Goal: Task Accomplishment & Management: Use online tool/utility

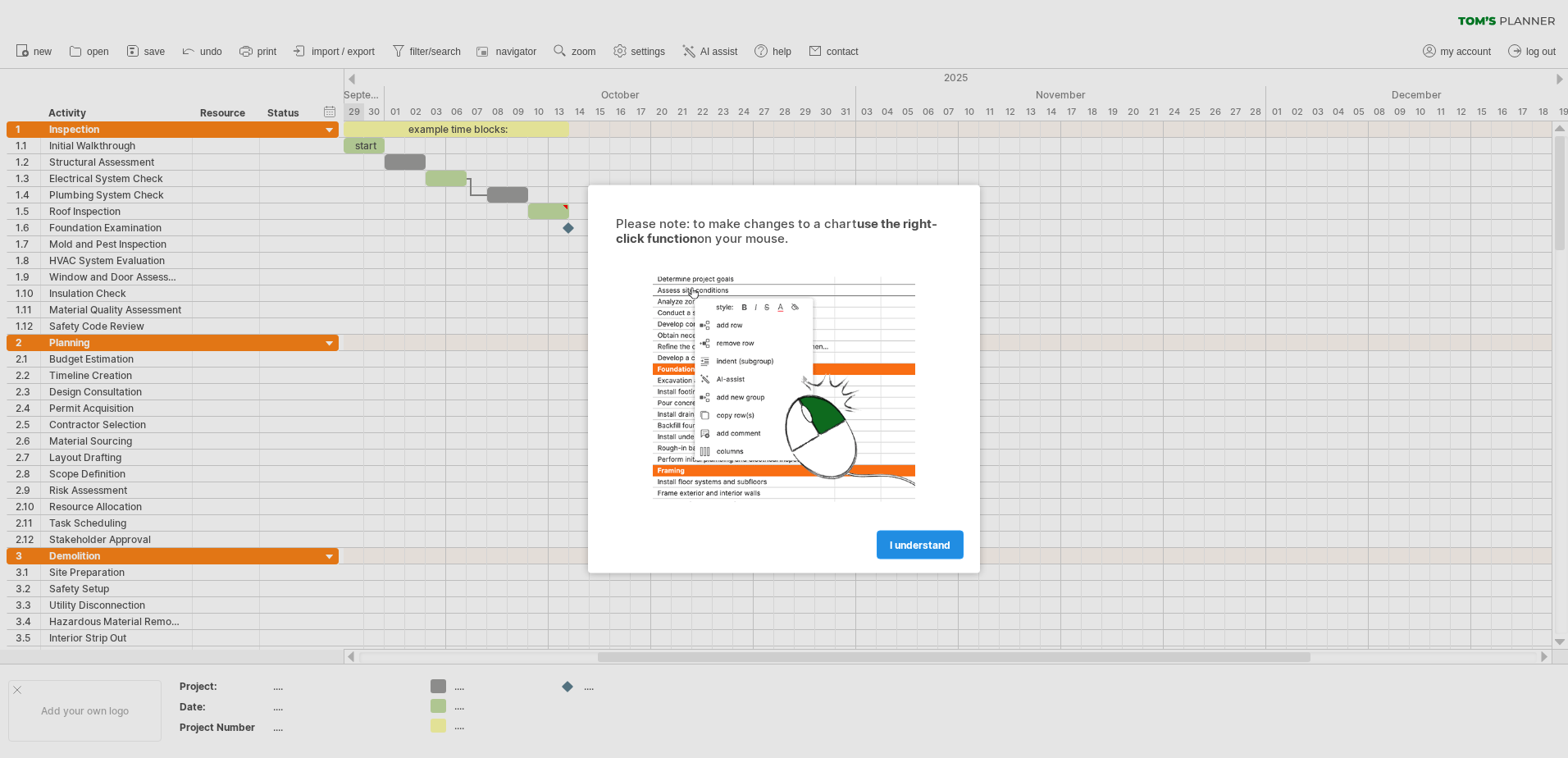
click at [908, 544] on span "I understand" at bounding box center [920, 544] width 60 height 12
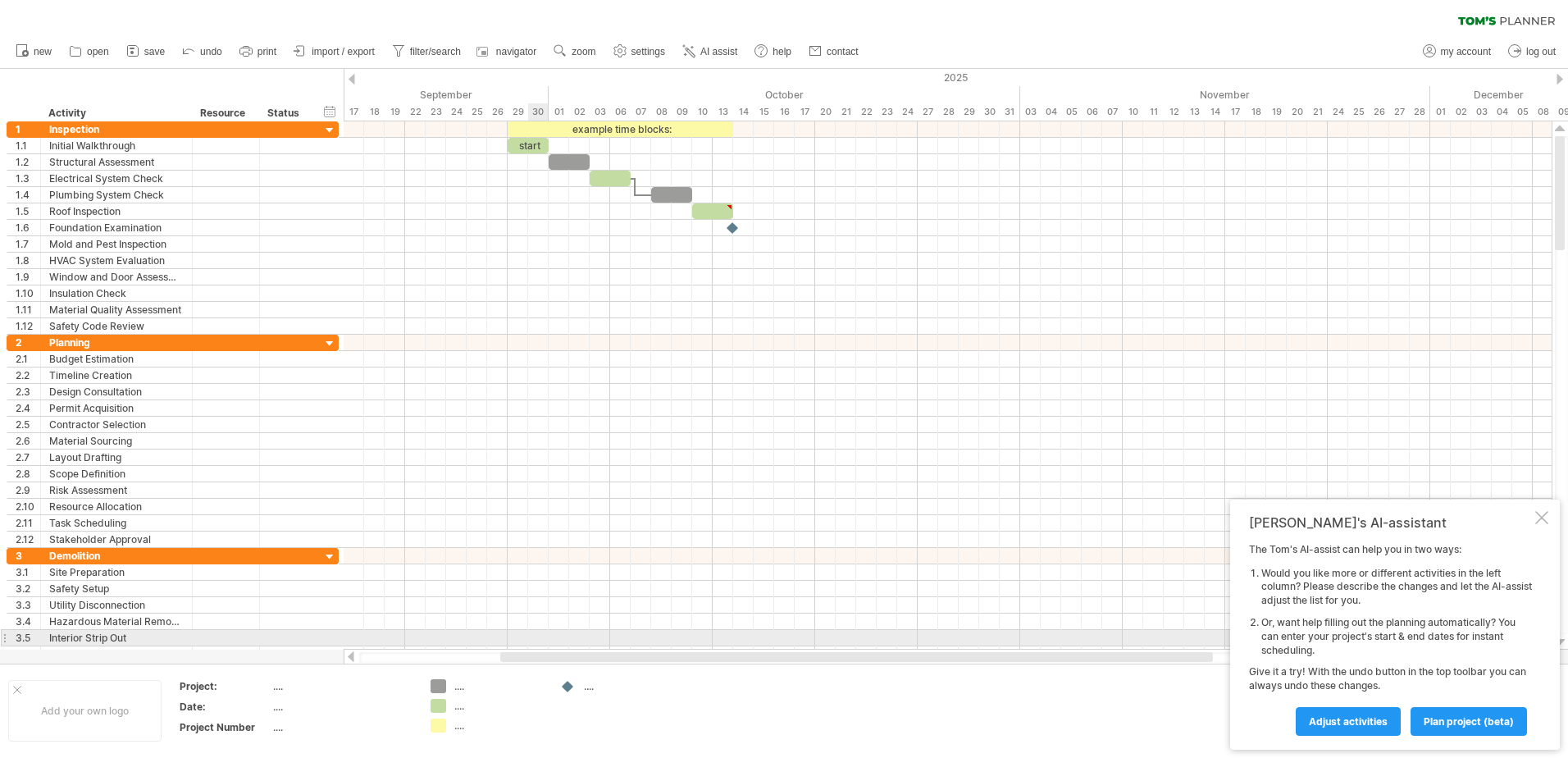
drag, startPoint x: 634, startPoint y: 653, endPoint x: 471, endPoint y: 533, distance: 202.4
click at [531, 639] on div "Trying to reach [DOMAIN_NAME] Connected again... 0% clear filter new 1" at bounding box center [784, 379] width 1568 height 758
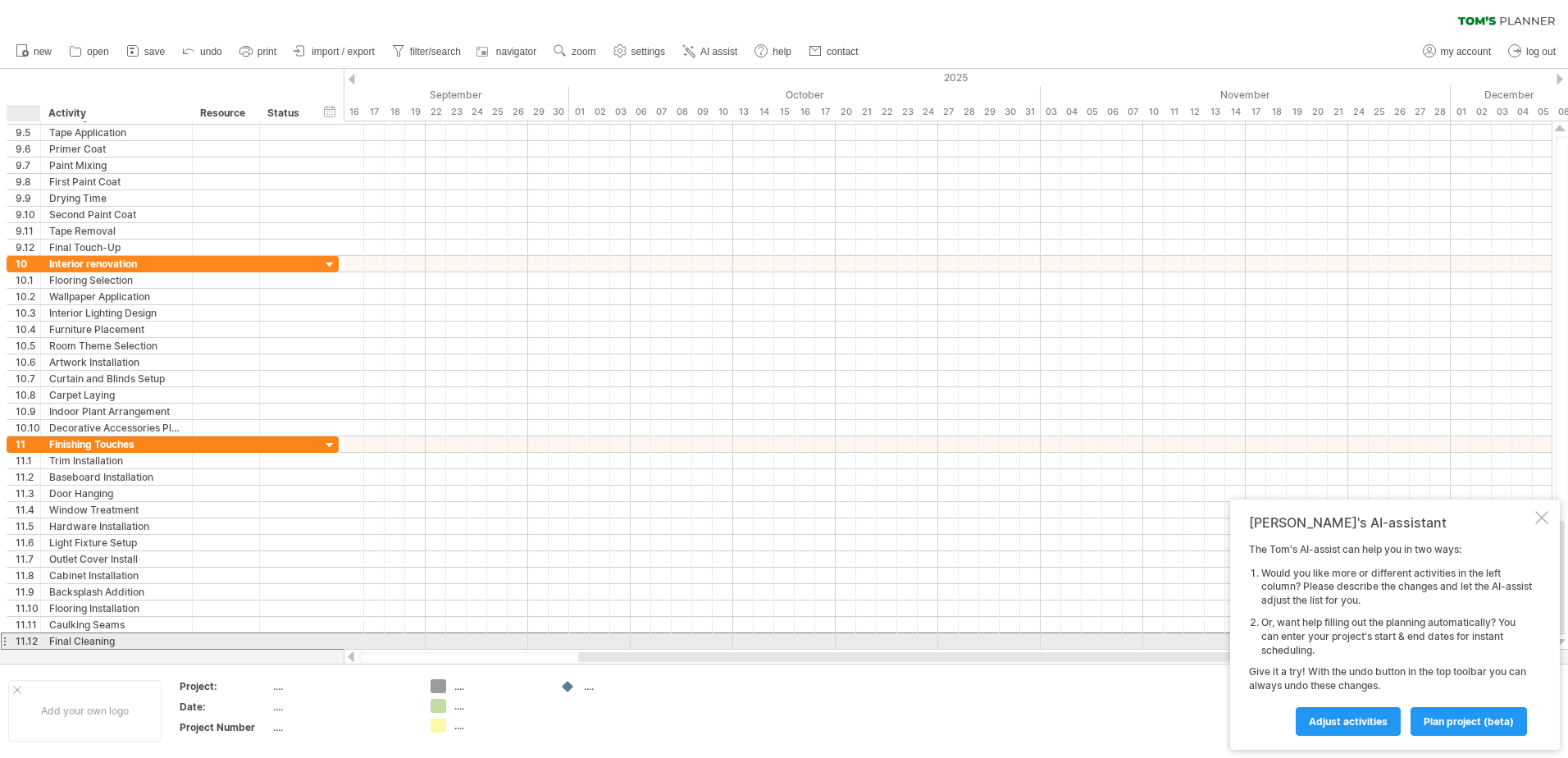
click at [28, 639] on div "11.12" at bounding box center [27, 641] width 25 height 15
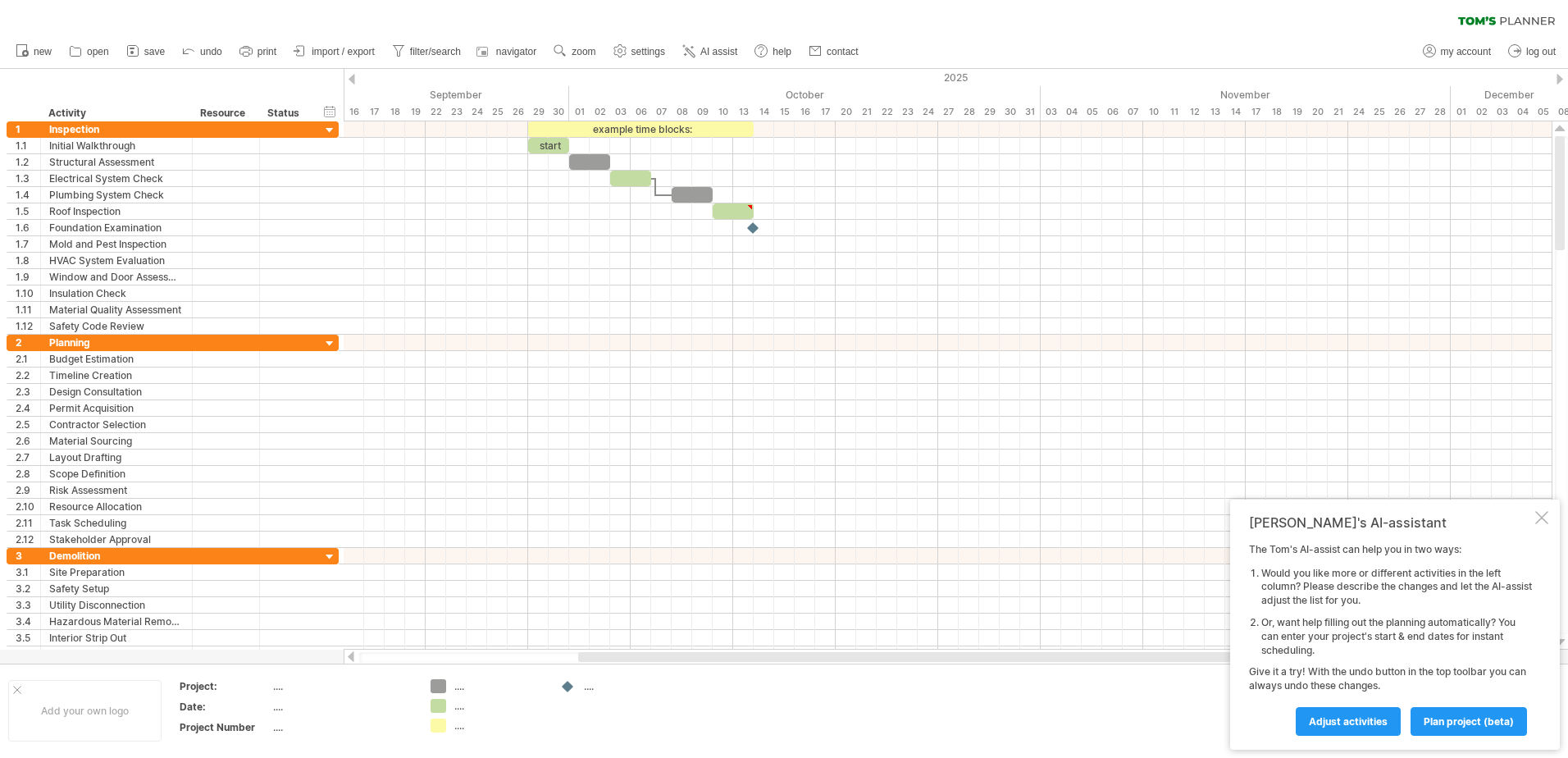
click at [9, 112] on div at bounding box center [24, 112] width 34 height 16
click at [20, 132] on div "1" at bounding box center [27, 129] width 25 height 15
click at [157, 49] on span "save" at bounding box center [155, 51] width 20 height 11
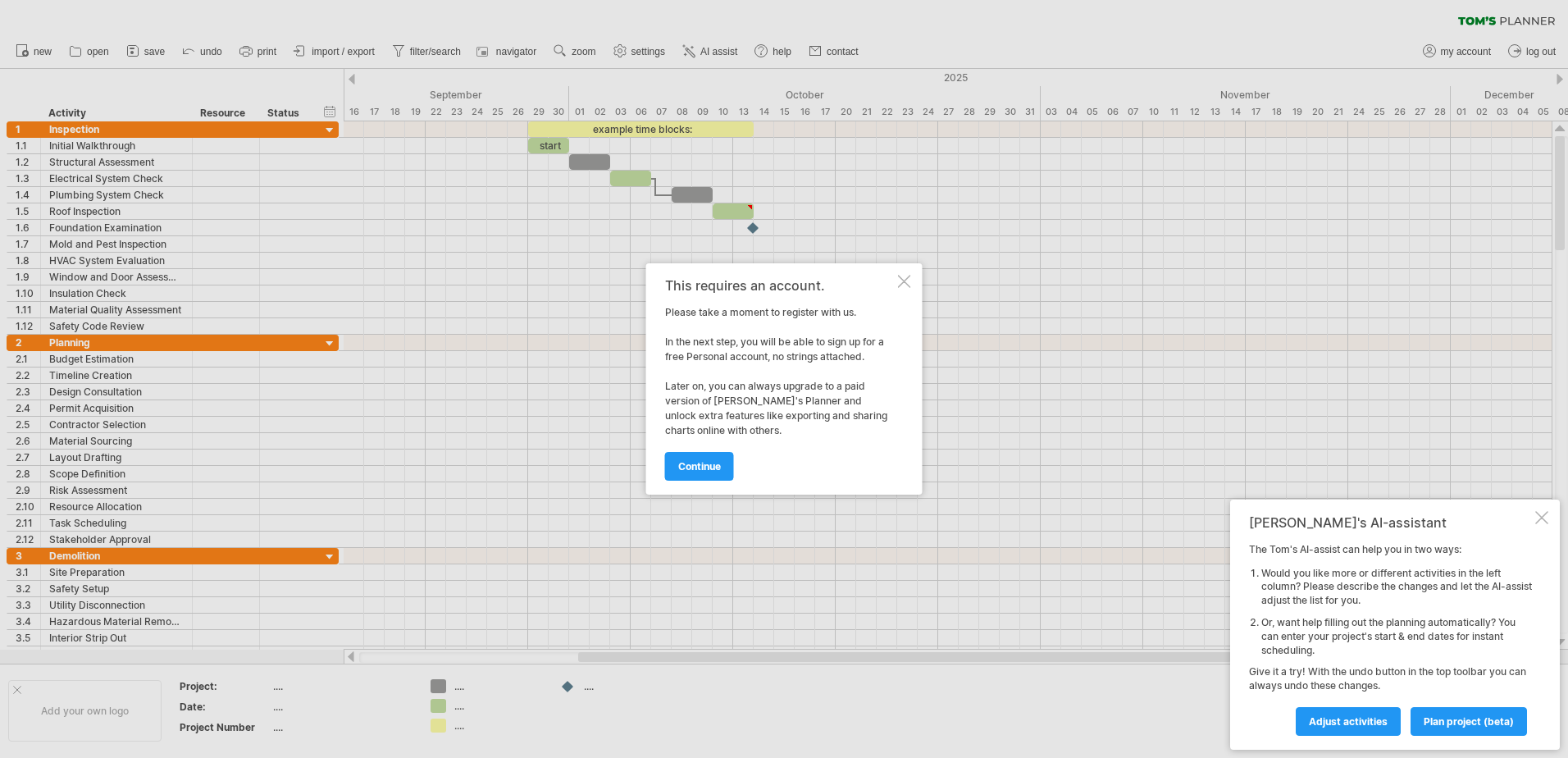
click at [904, 283] on div at bounding box center [904, 281] width 13 height 13
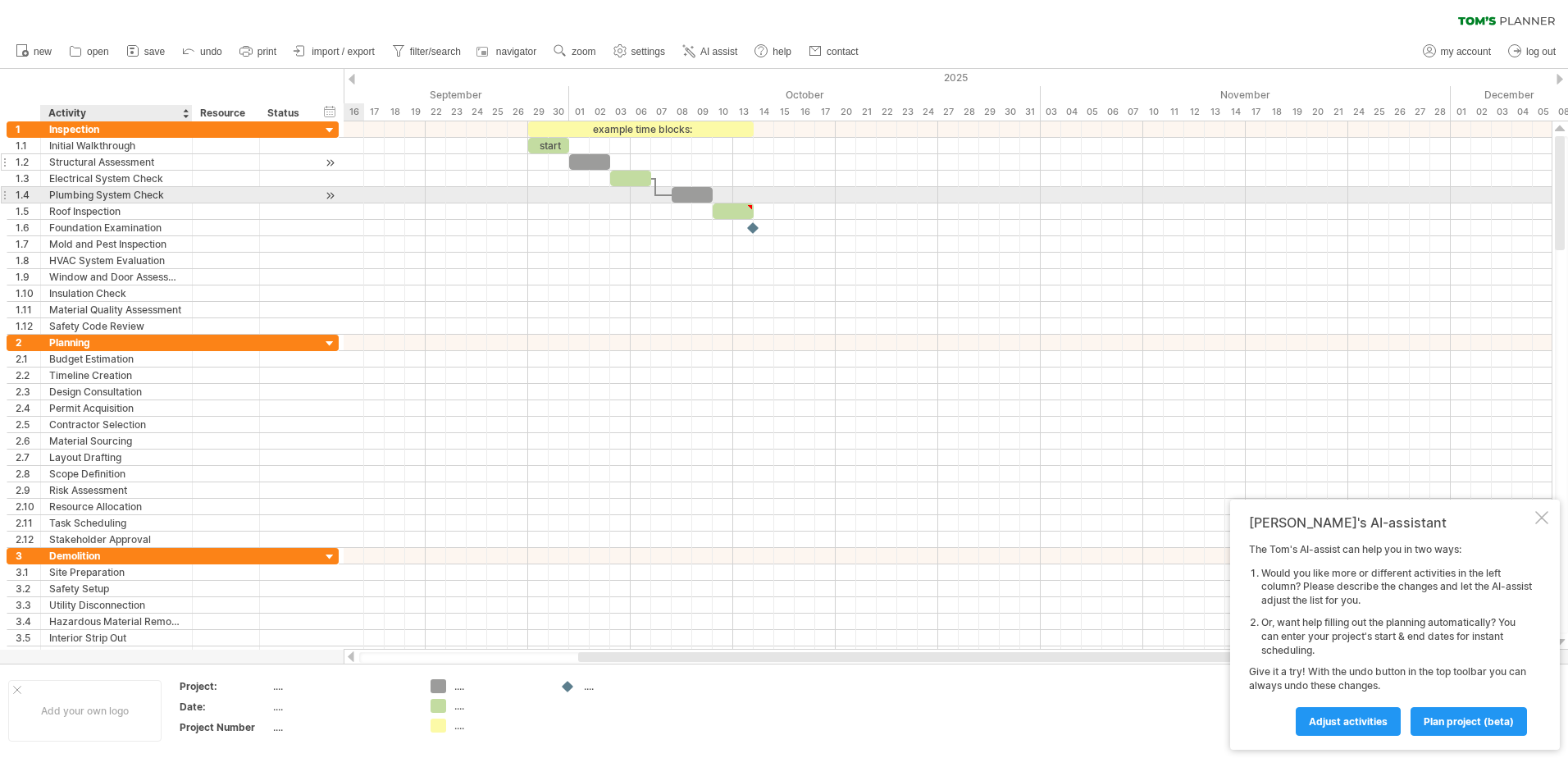
drag, startPoint x: 69, startPoint y: 192, endPoint x: 81, endPoint y: 168, distance: 26.8
click at [70, 191] on div "Plumbing System Check" at bounding box center [117, 195] width 134 height 15
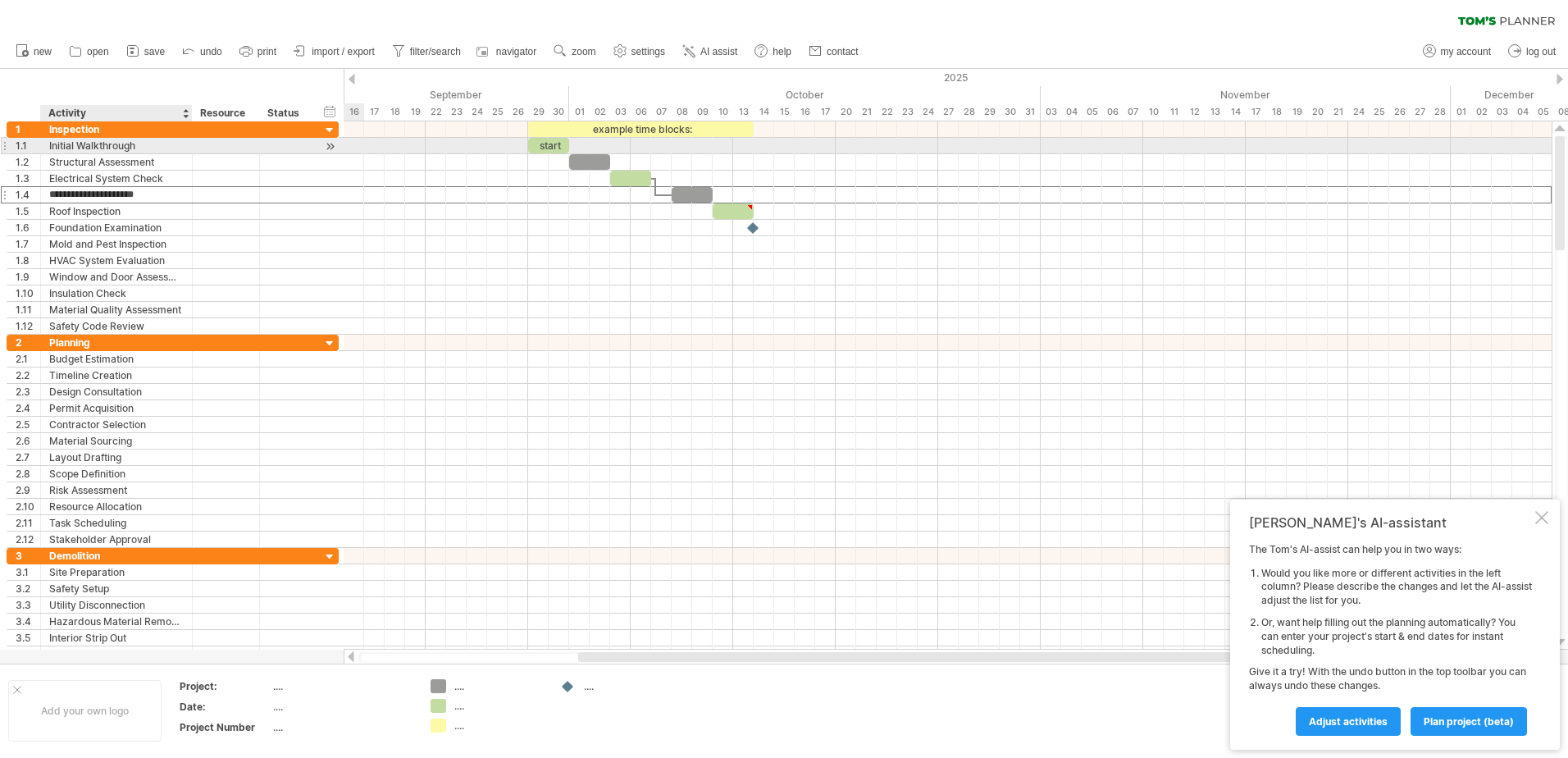
click at [88, 141] on div "Initial Walkthrough" at bounding box center [117, 145] width 134 height 15
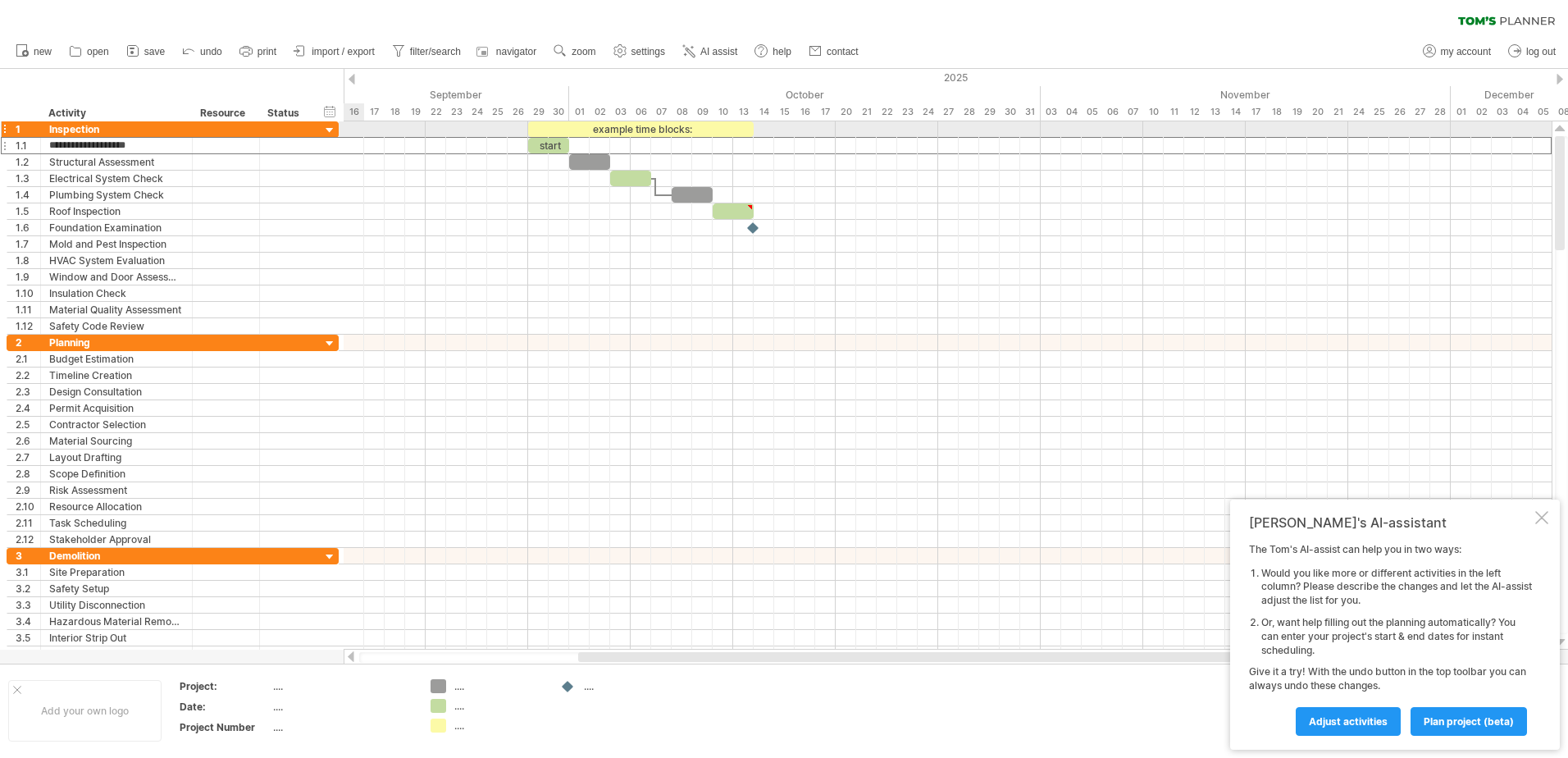
click at [9, 127] on div "1" at bounding box center [25, 129] width 34 height 15
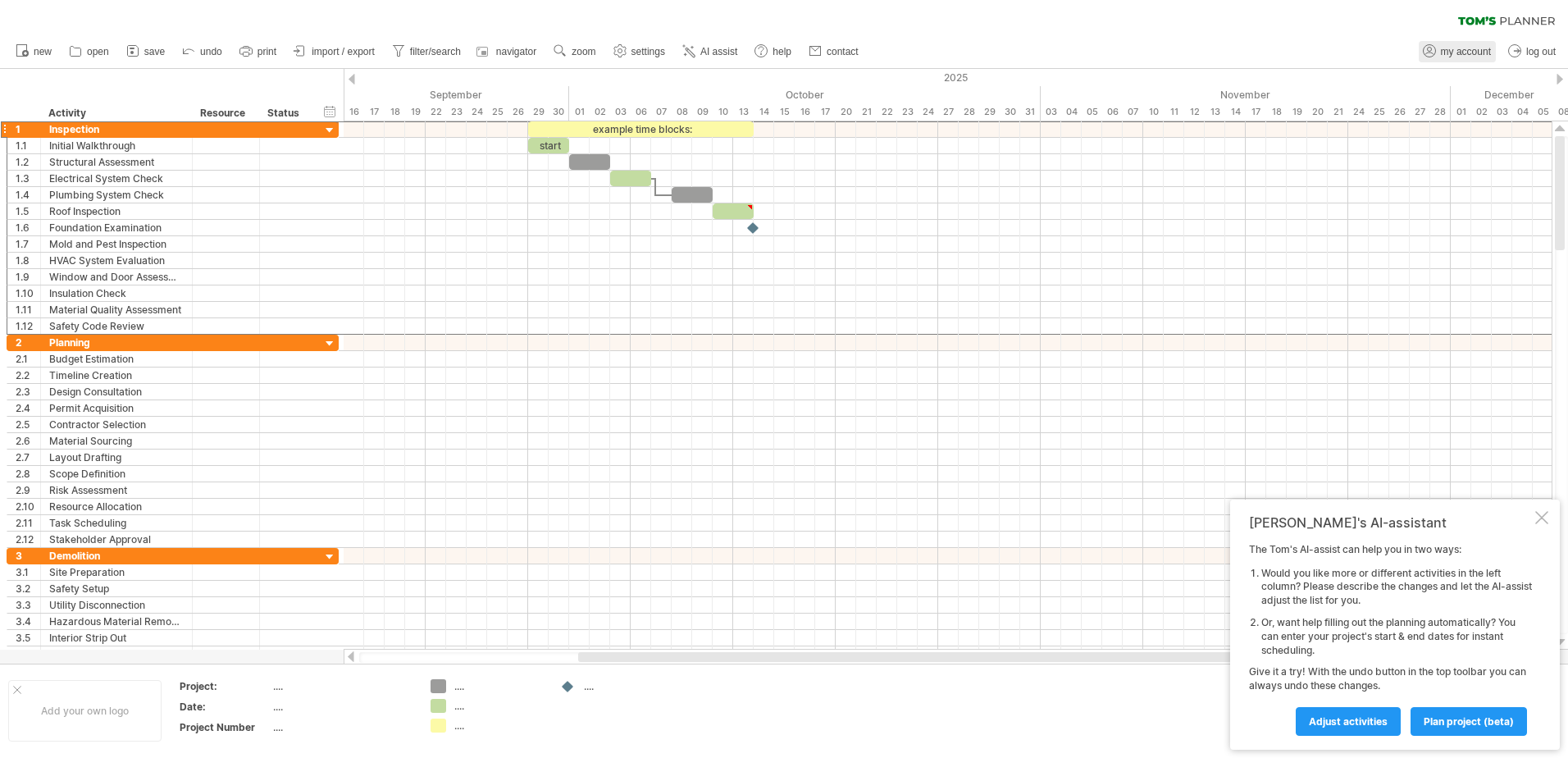
click at [1479, 51] on span "my account" at bounding box center [1466, 51] width 50 height 11
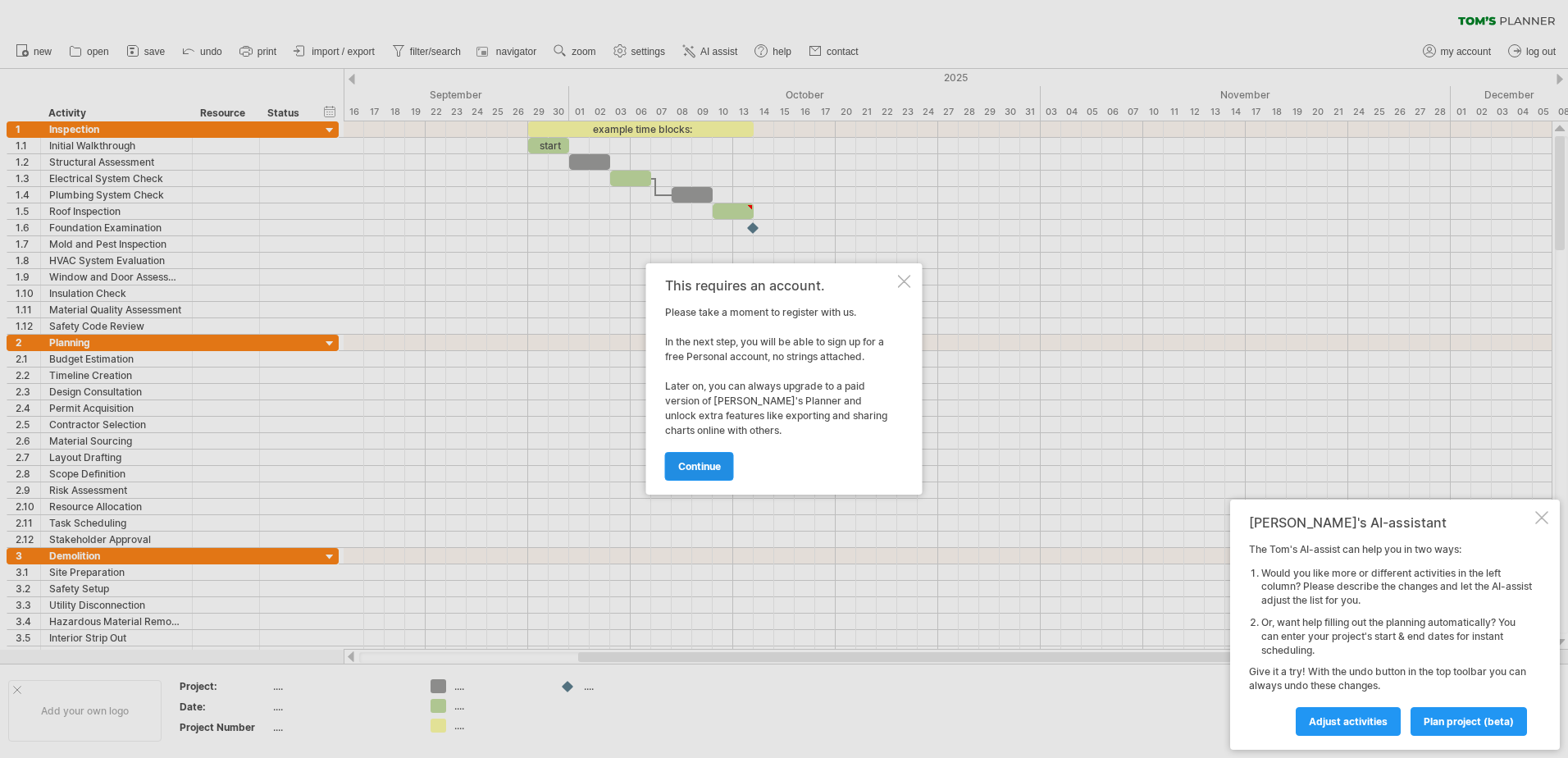
click at [691, 462] on span "continue" at bounding box center [699, 466] width 43 height 12
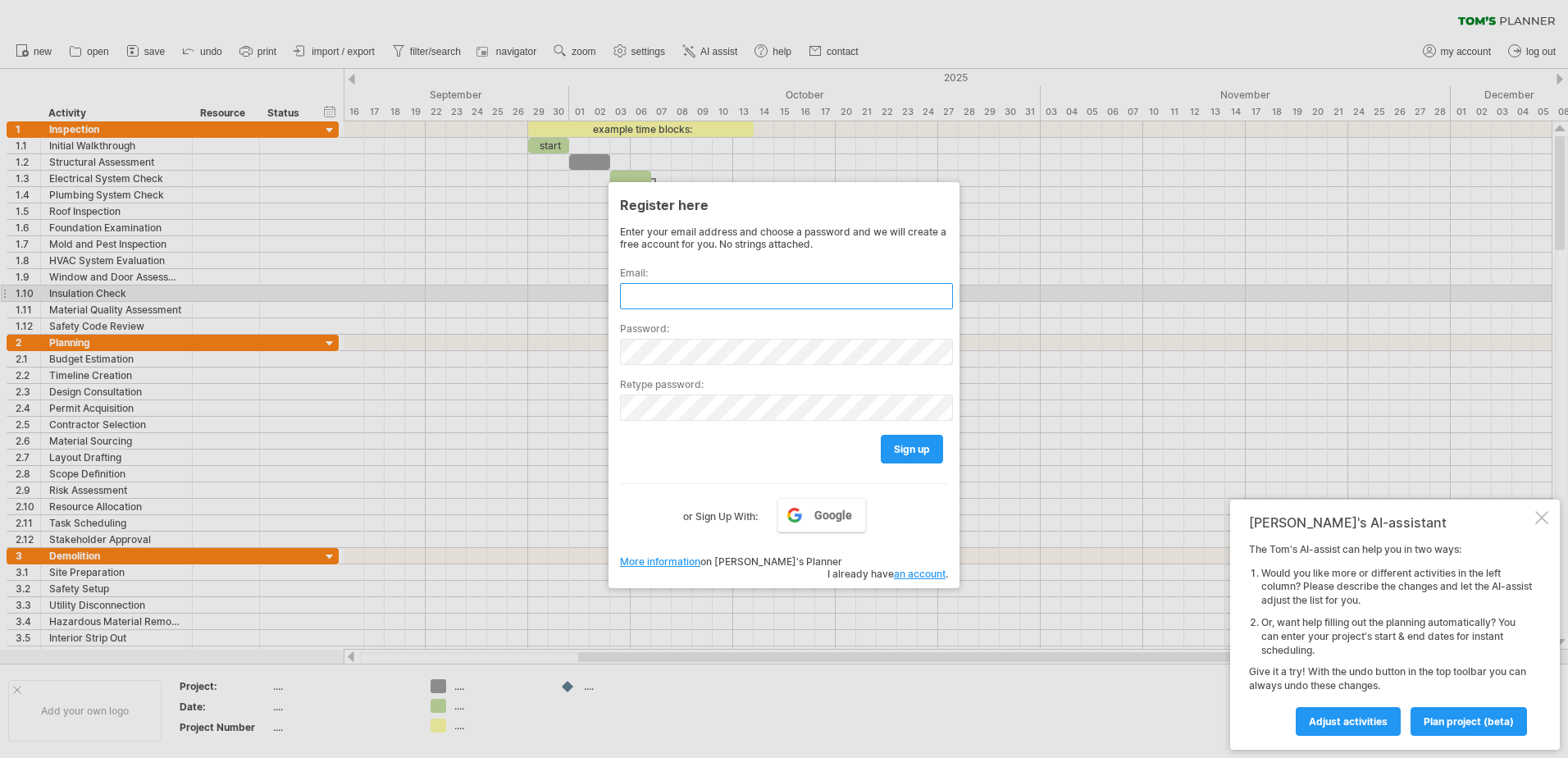
click at [717, 300] on input "text" at bounding box center [786, 296] width 333 height 26
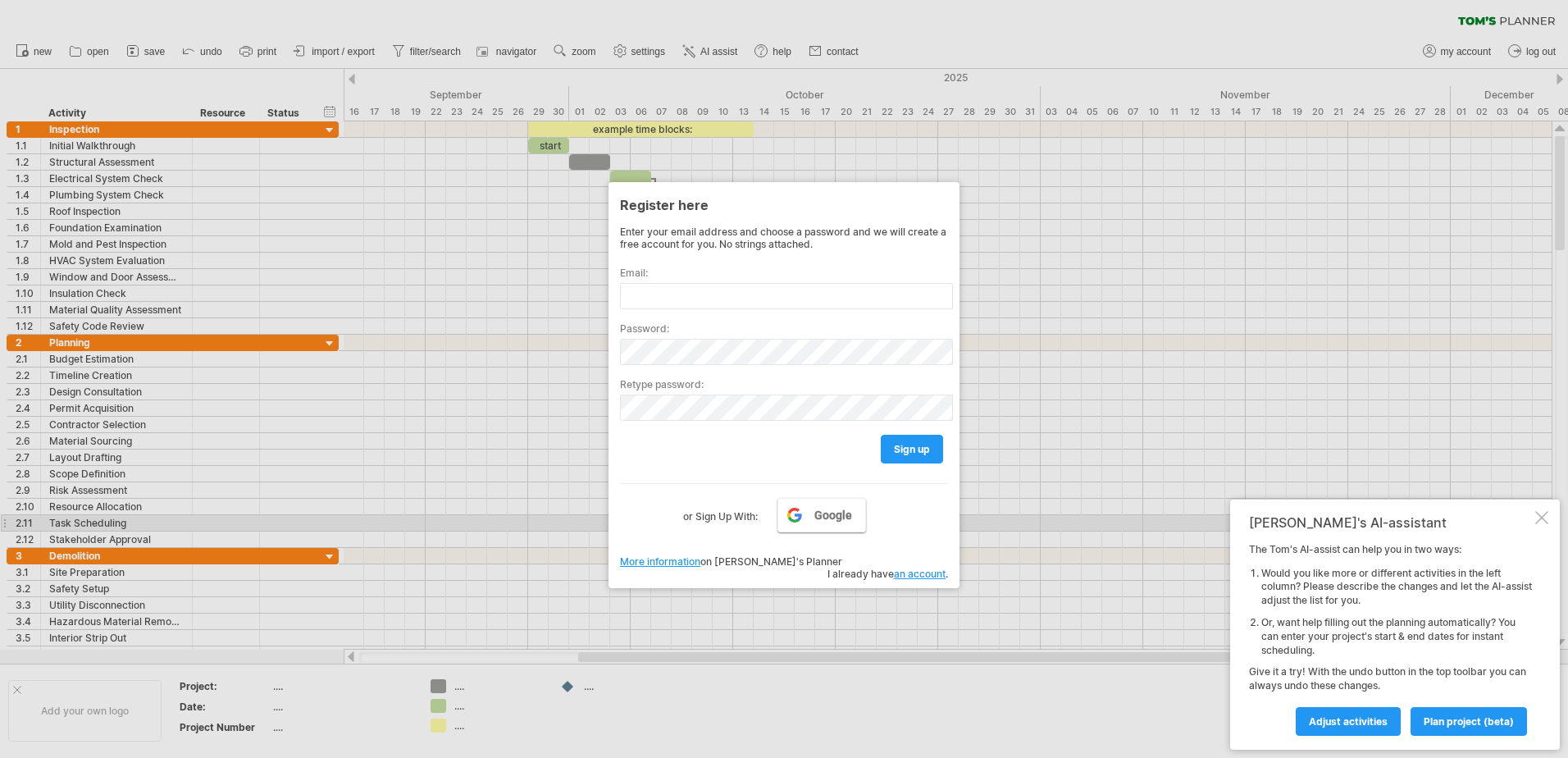
click at [840, 518] on span "Google" at bounding box center [833, 515] width 37 height 13
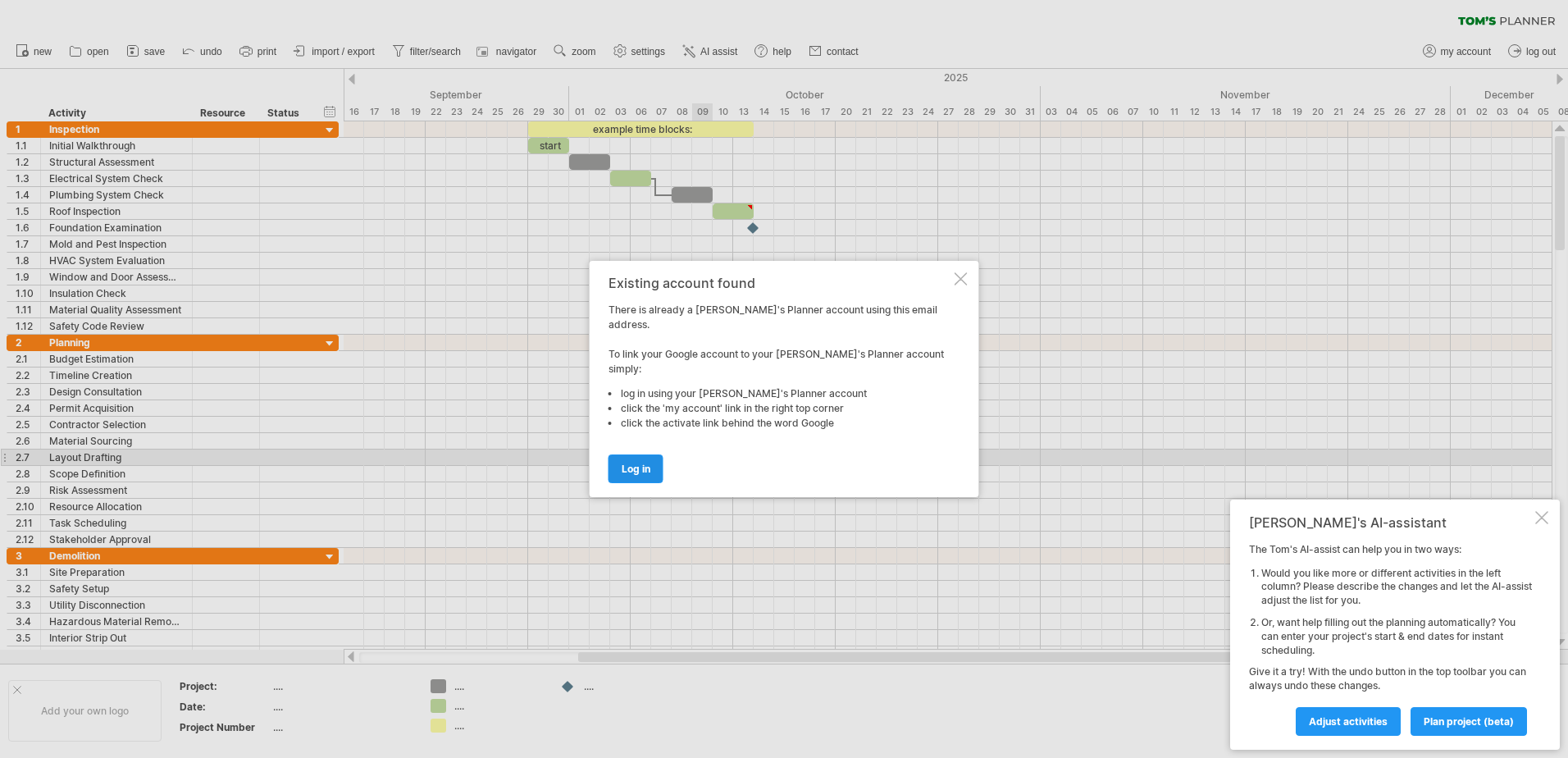
click at [642, 463] on span "log in" at bounding box center [636, 469] width 29 height 12
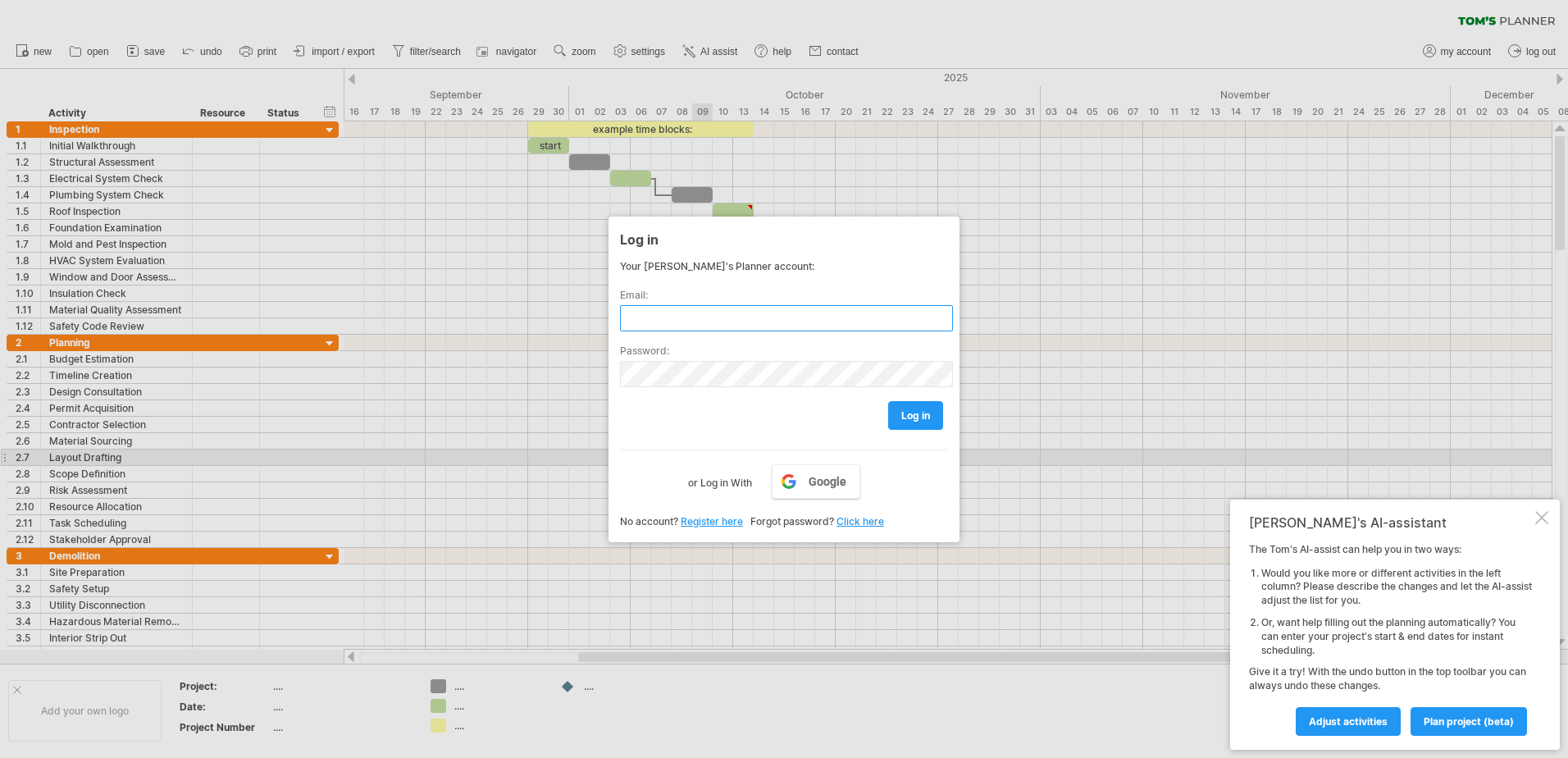
click at [703, 316] on input "text" at bounding box center [786, 318] width 333 height 26
type input "**********"
click at [916, 413] on span "log in" at bounding box center [915, 415] width 29 height 12
type input "**********"
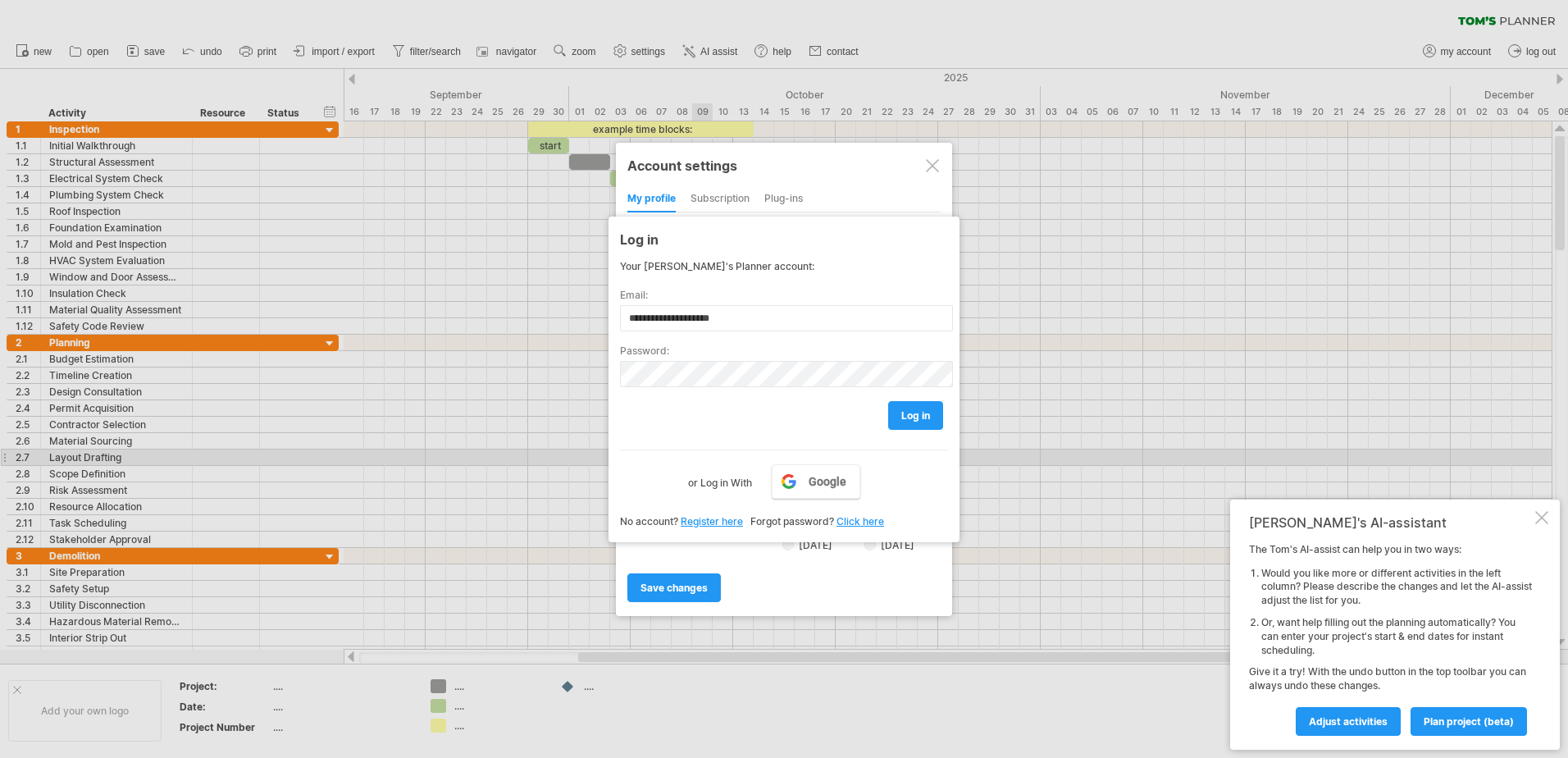
click at [688, 584] on span "save changes" at bounding box center [674, 587] width 67 height 12
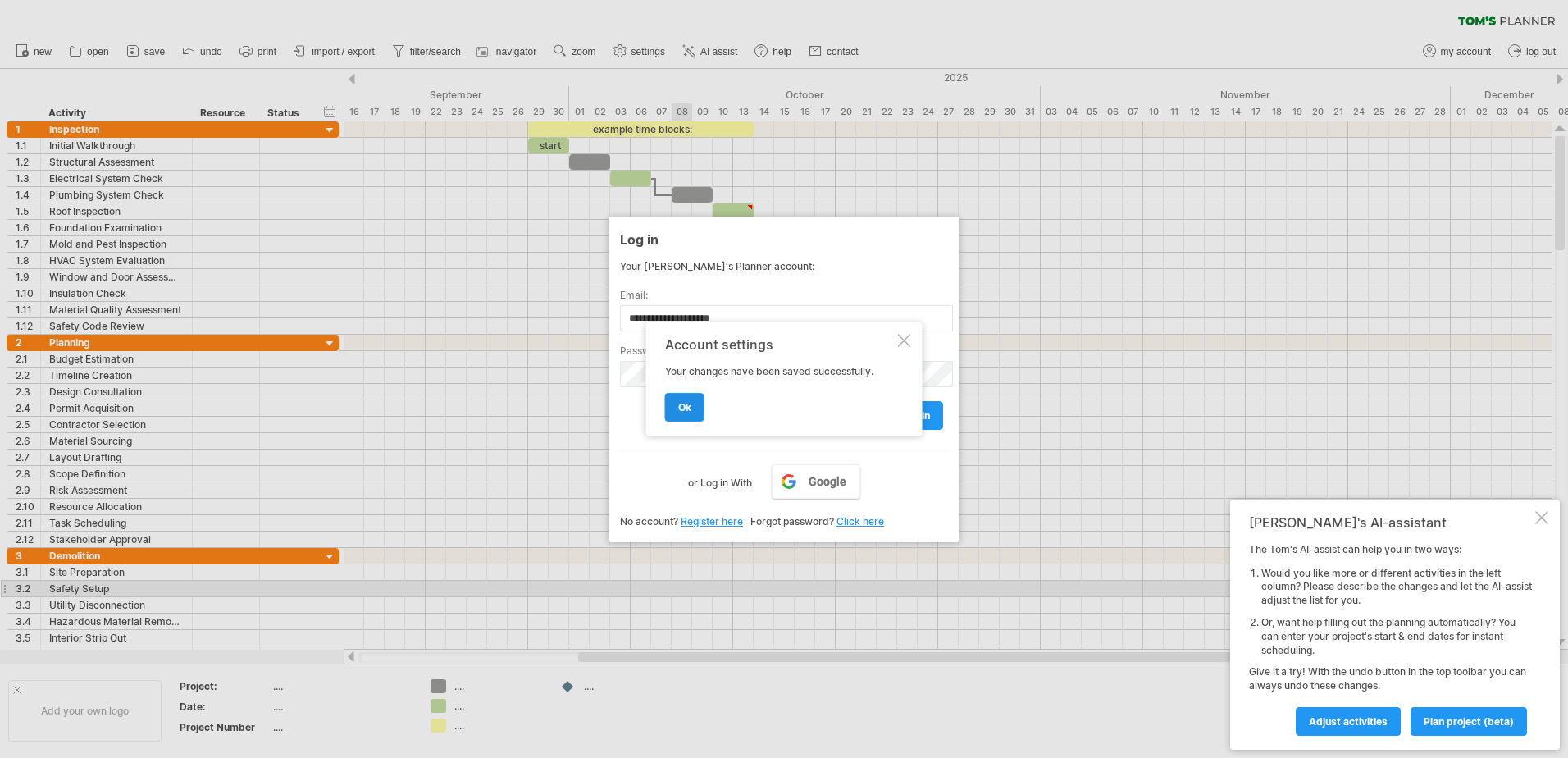
click at [693, 414] on link "ok" at bounding box center [685, 407] width 39 height 29
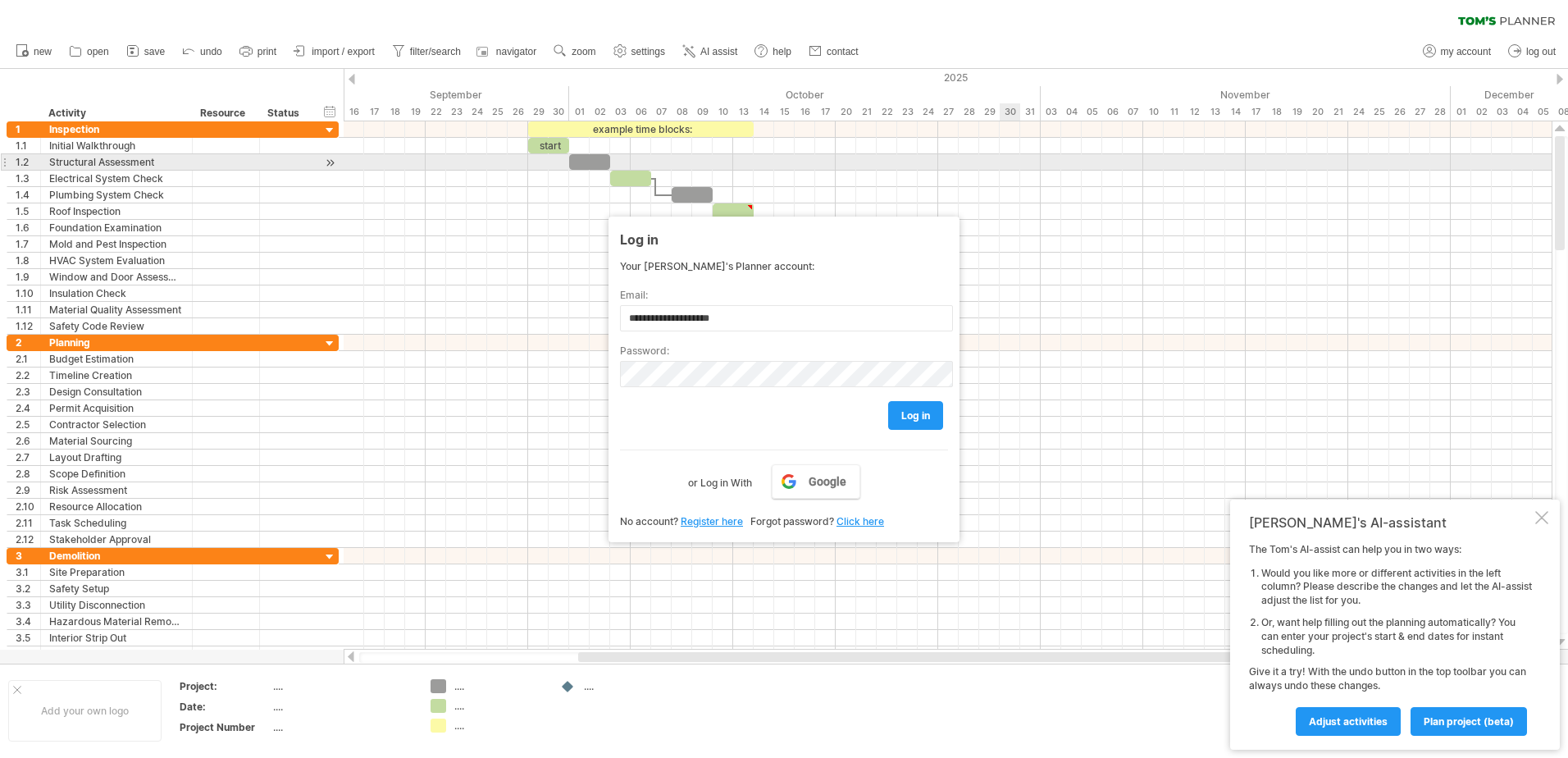
click at [1003, 160] on div at bounding box center [948, 162] width 1208 height 16
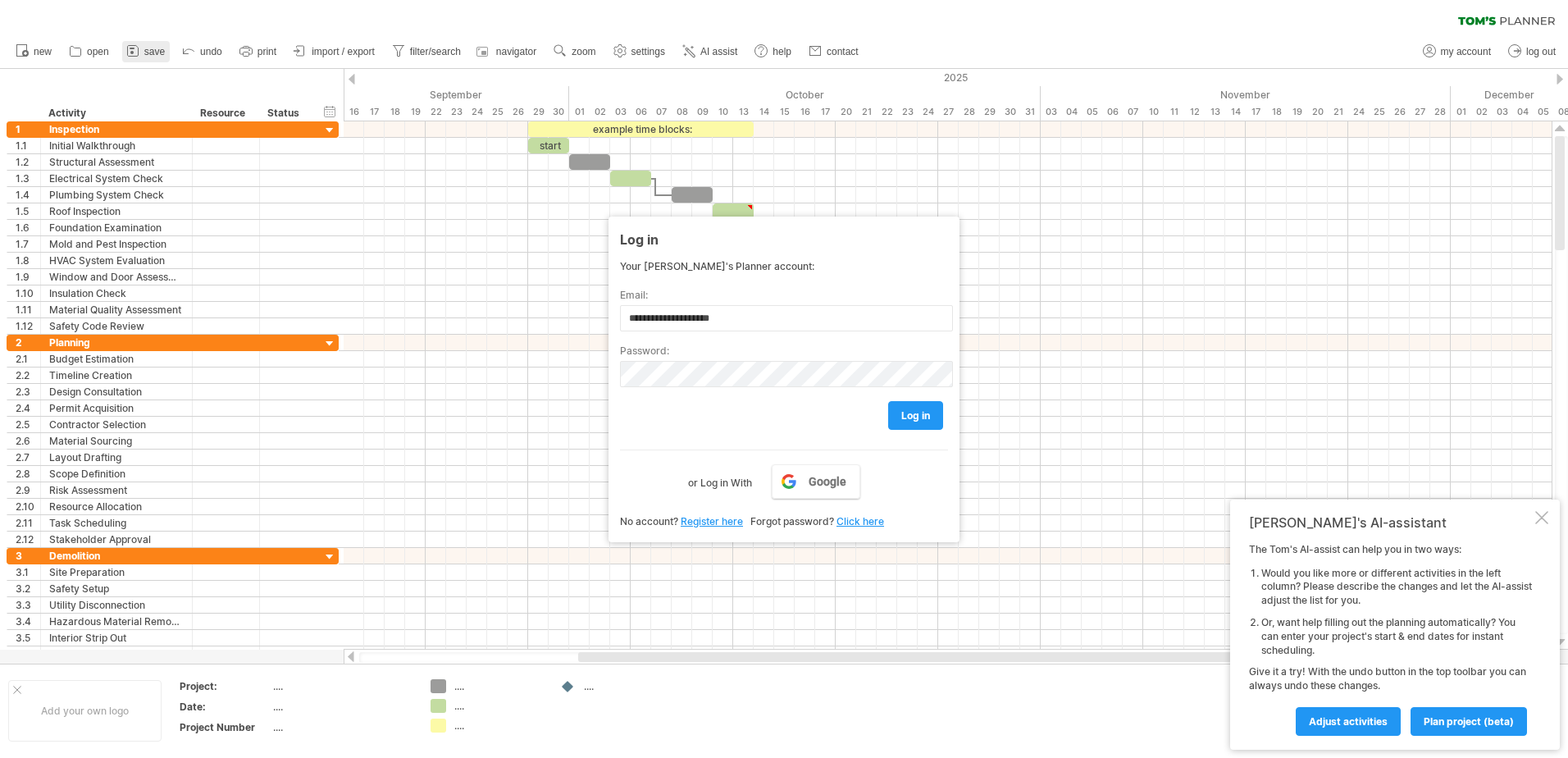
click at [157, 54] on span "save" at bounding box center [155, 51] width 20 height 11
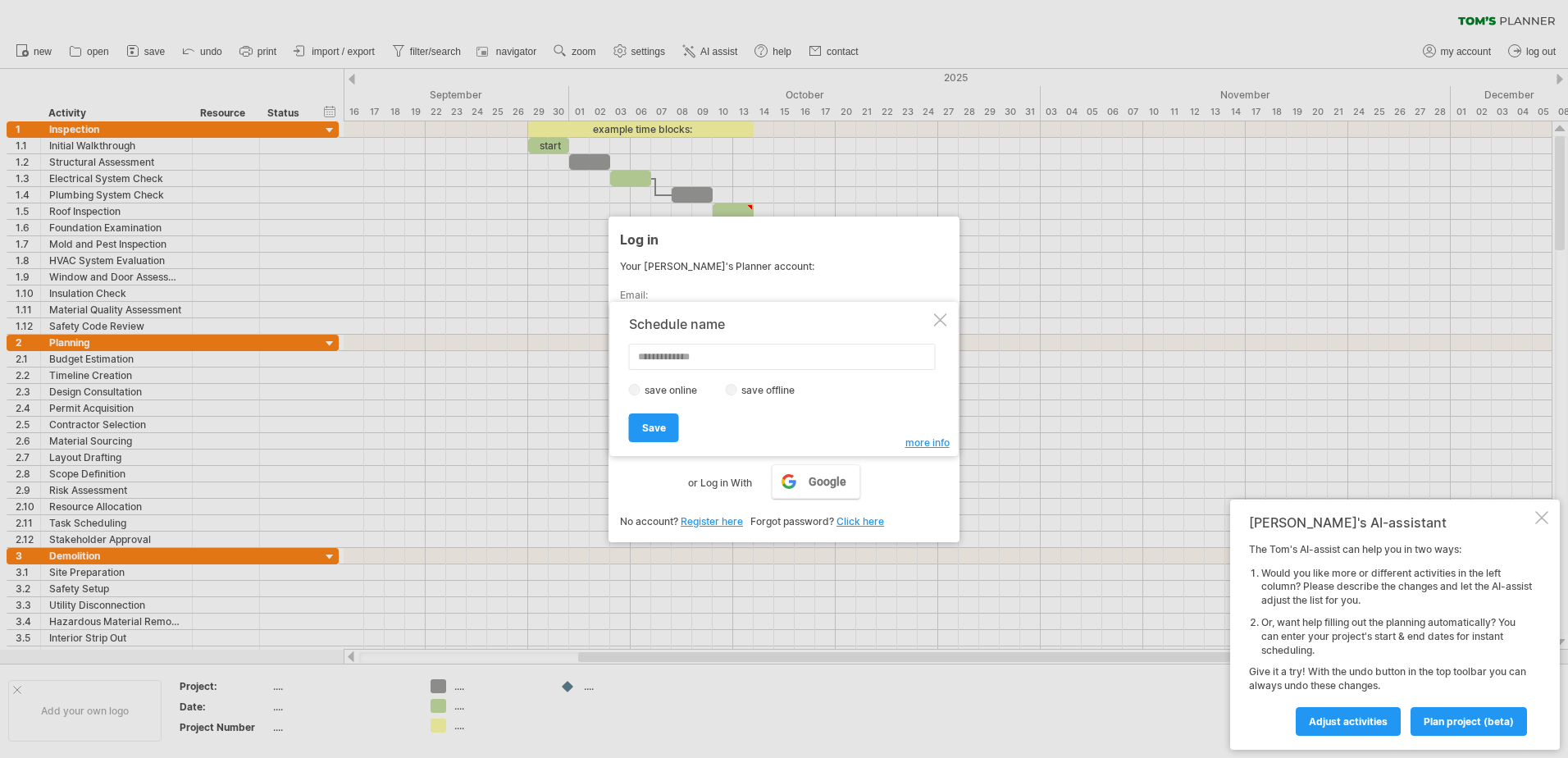
click at [664, 357] on input "text" at bounding box center [782, 356] width 306 height 26
type input "*"
click at [767, 387] on label "save offline" at bounding box center [773, 390] width 71 height 12
click at [648, 430] on span "Save" at bounding box center [654, 427] width 24 height 12
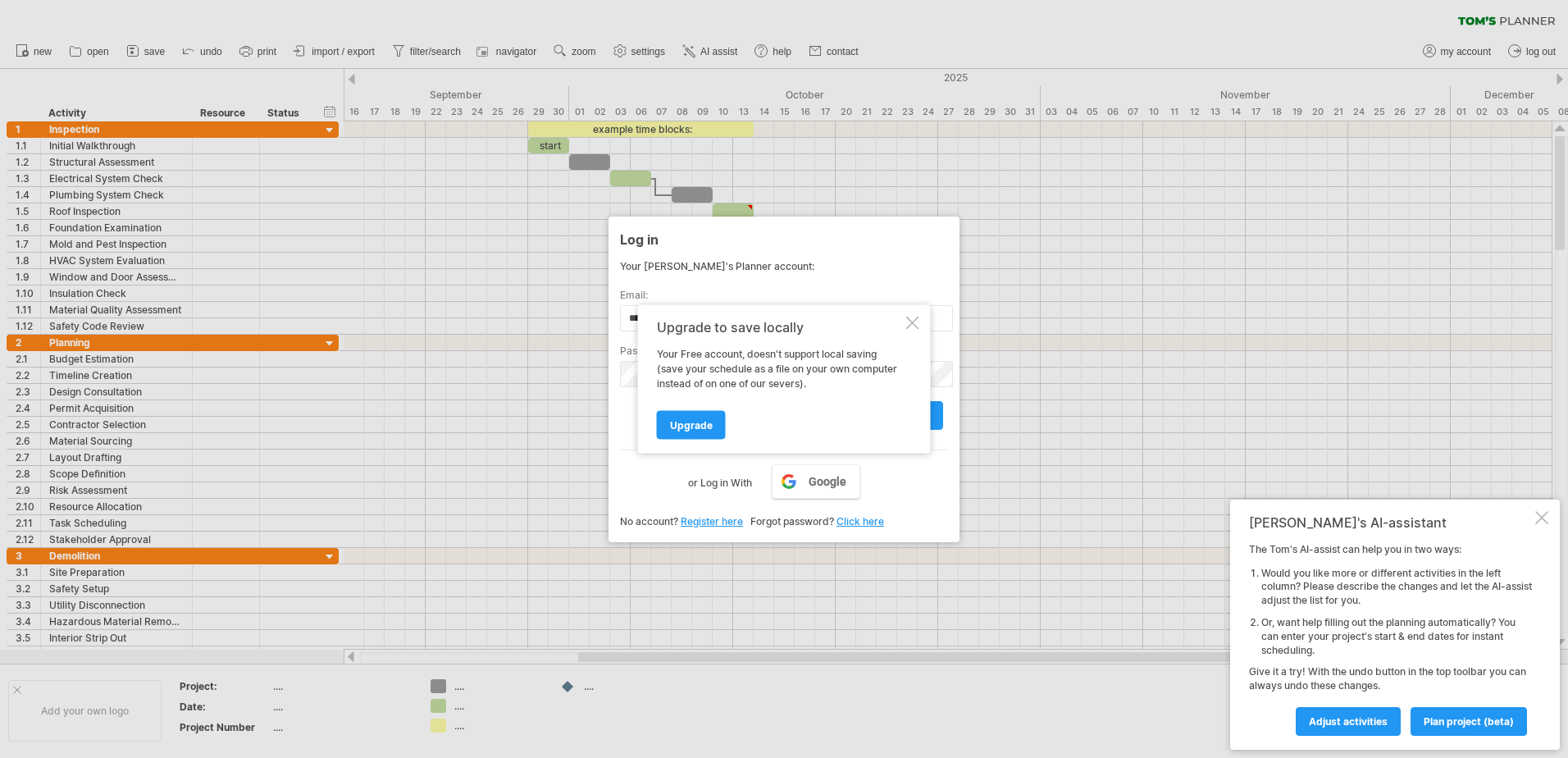
click at [912, 320] on div at bounding box center [912, 322] width 13 height 13
